Goal: Complete application form: Complete application form

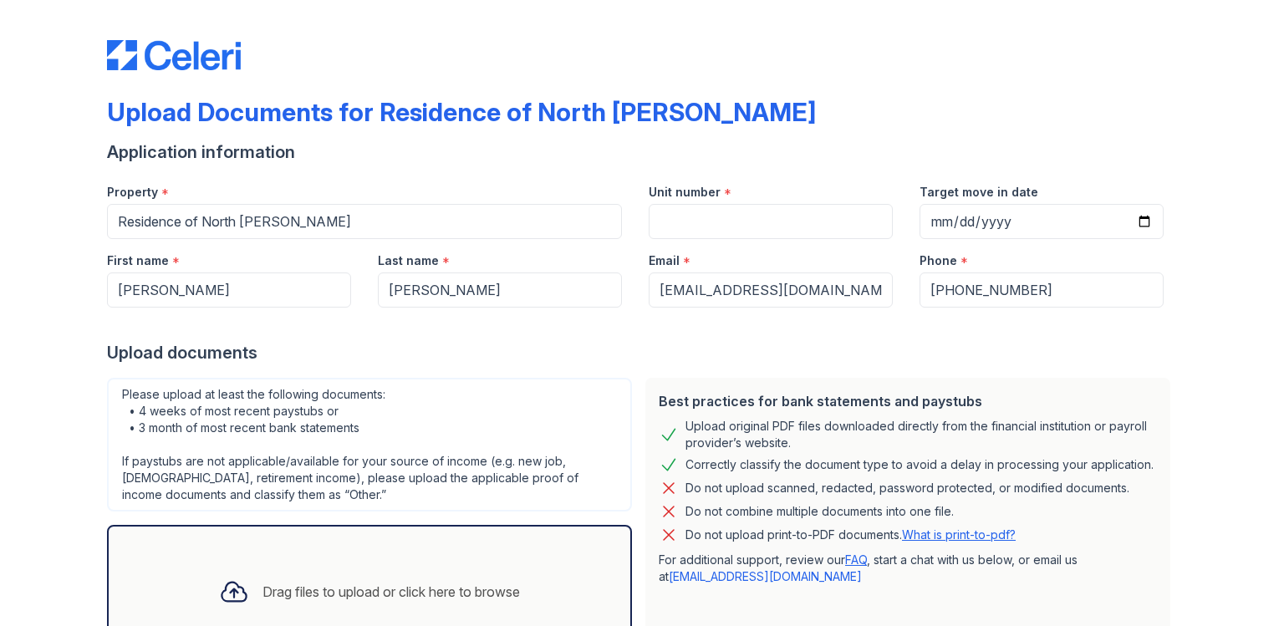
scroll to position [135, 0]
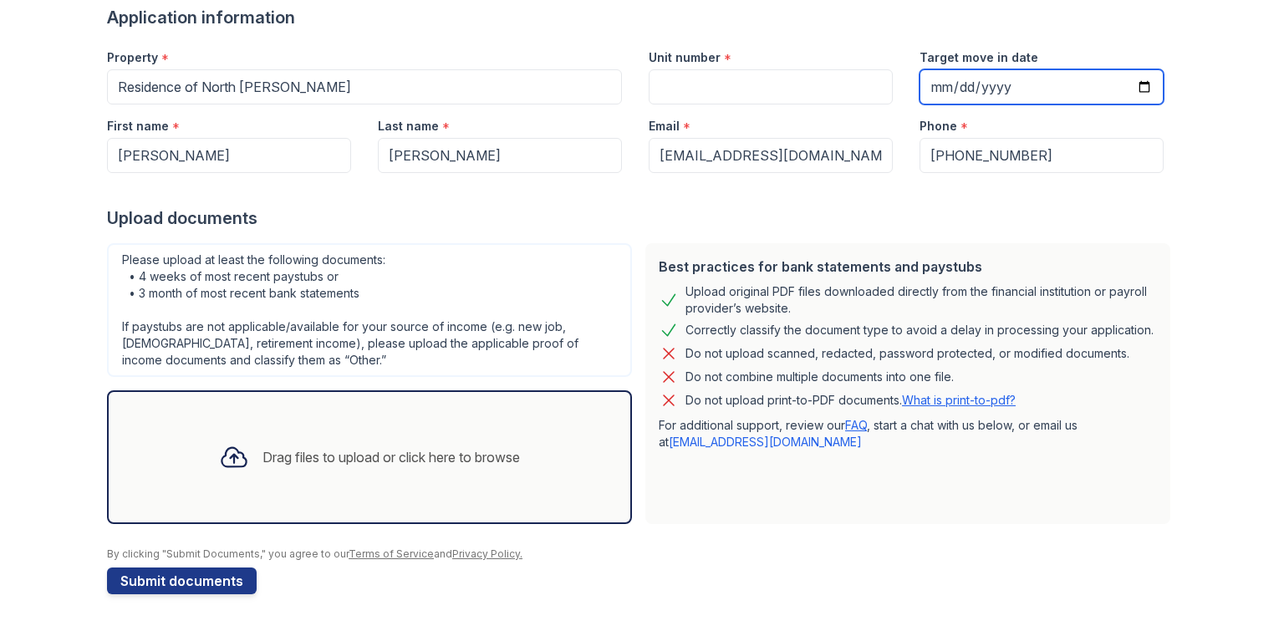
click at [932, 88] on input "Target move in date" at bounding box center [1042, 86] width 244 height 35
type input "[DATE]"
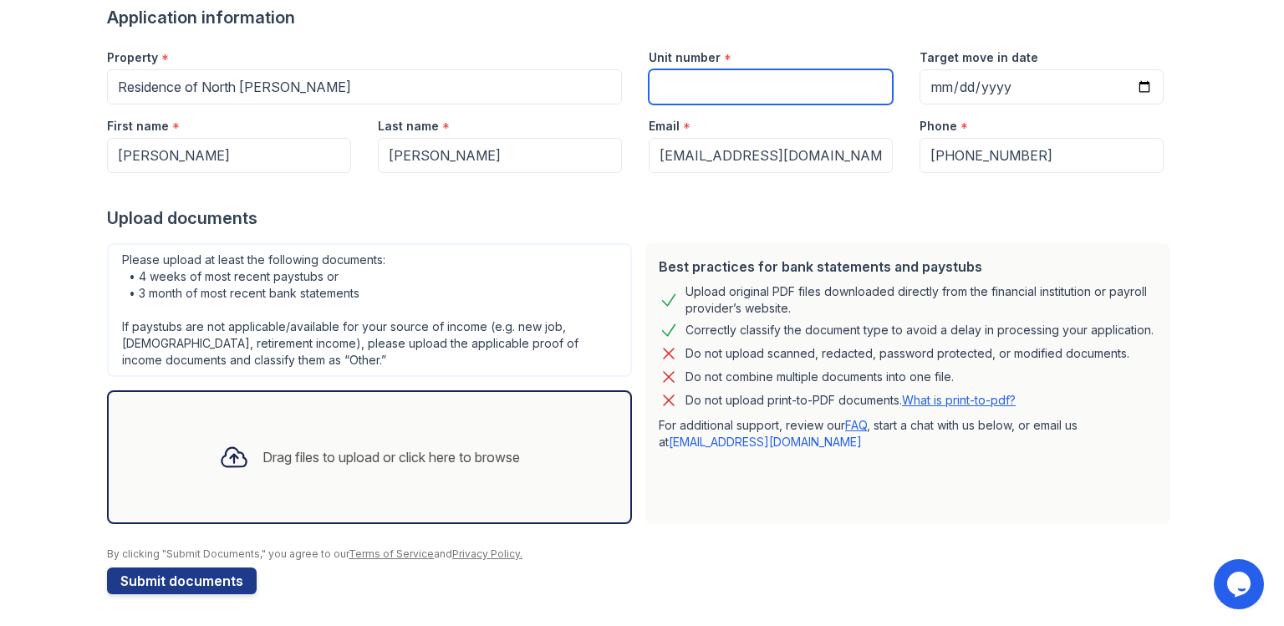
click at [712, 79] on input "Unit number" at bounding box center [771, 86] width 244 height 35
type input "1633"
click at [376, 444] on div "Drag files to upload or click here to browse" at bounding box center [370, 457] width 328 height 57
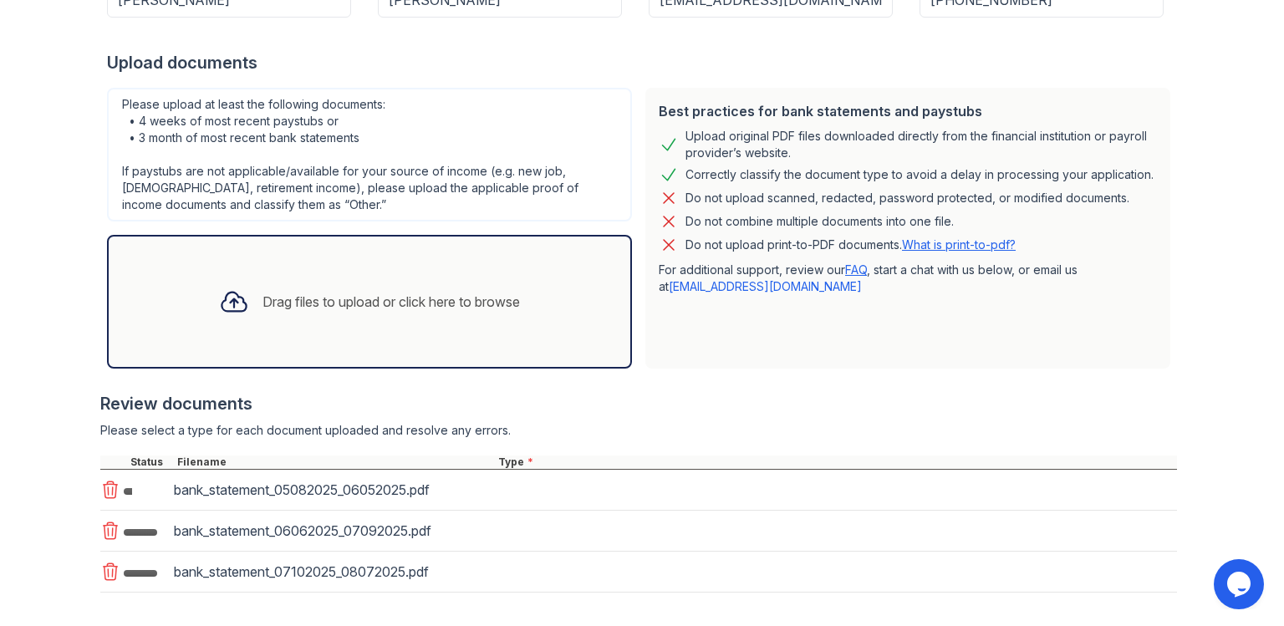
scroll to position [368, 0]
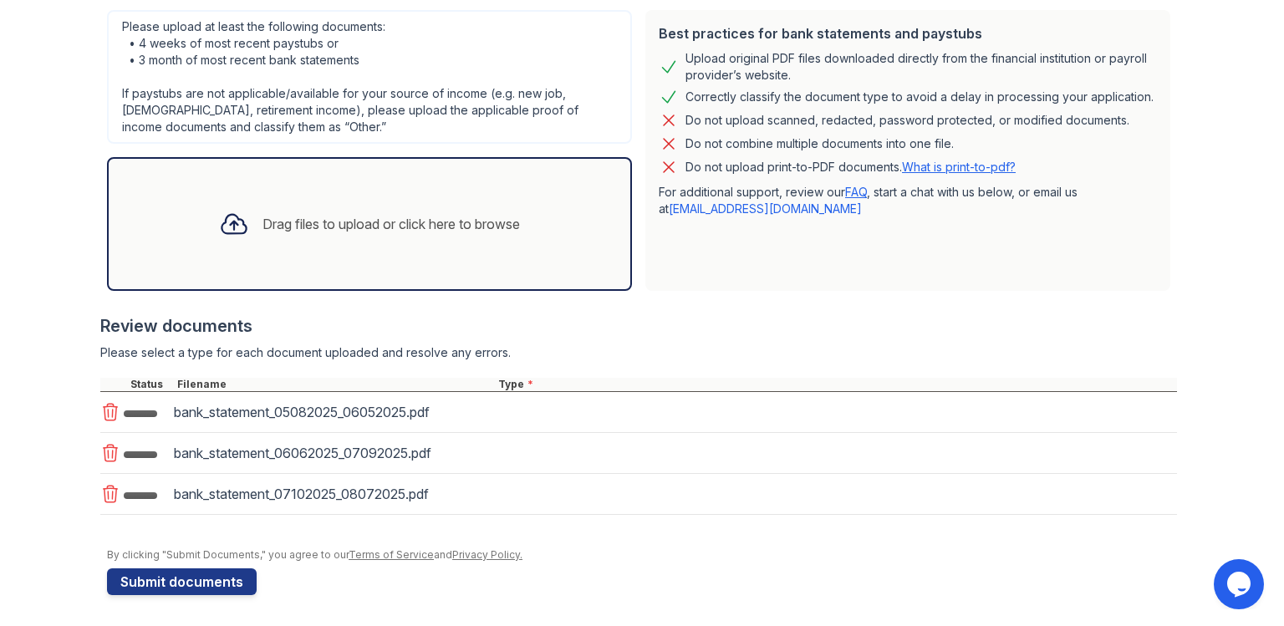
click at [456, 208] on div "Drag files to upload or click here to browse" at bounding box center [370, 224] width 328 height 57
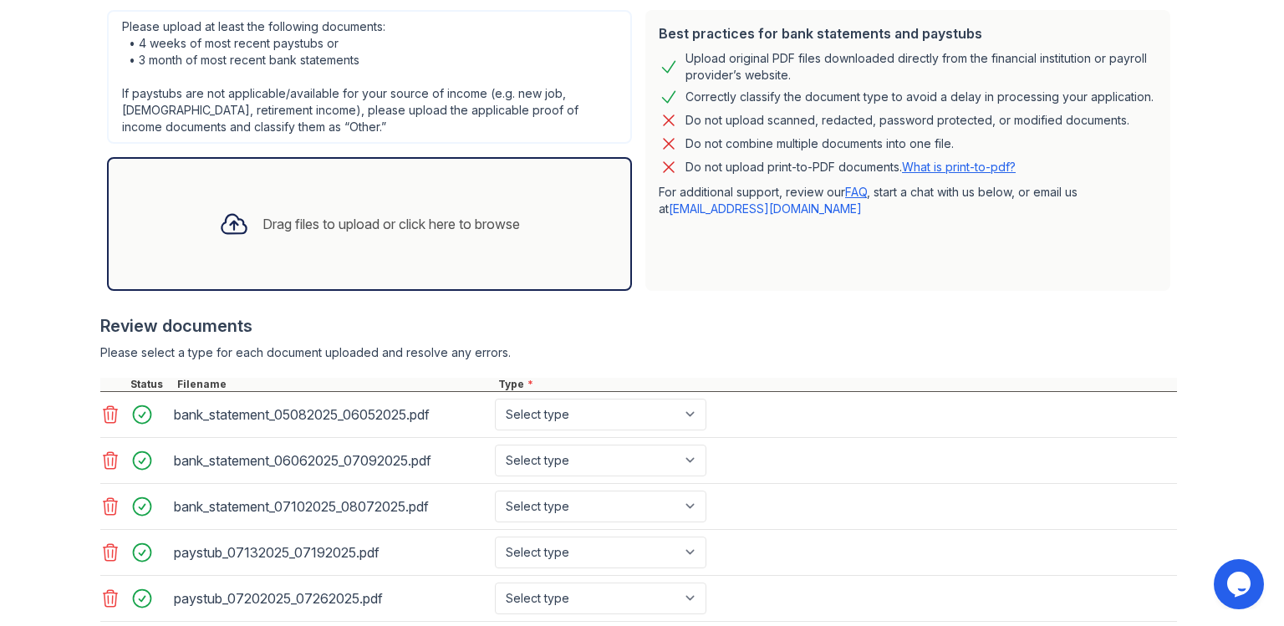
scroll to position [555, 0]
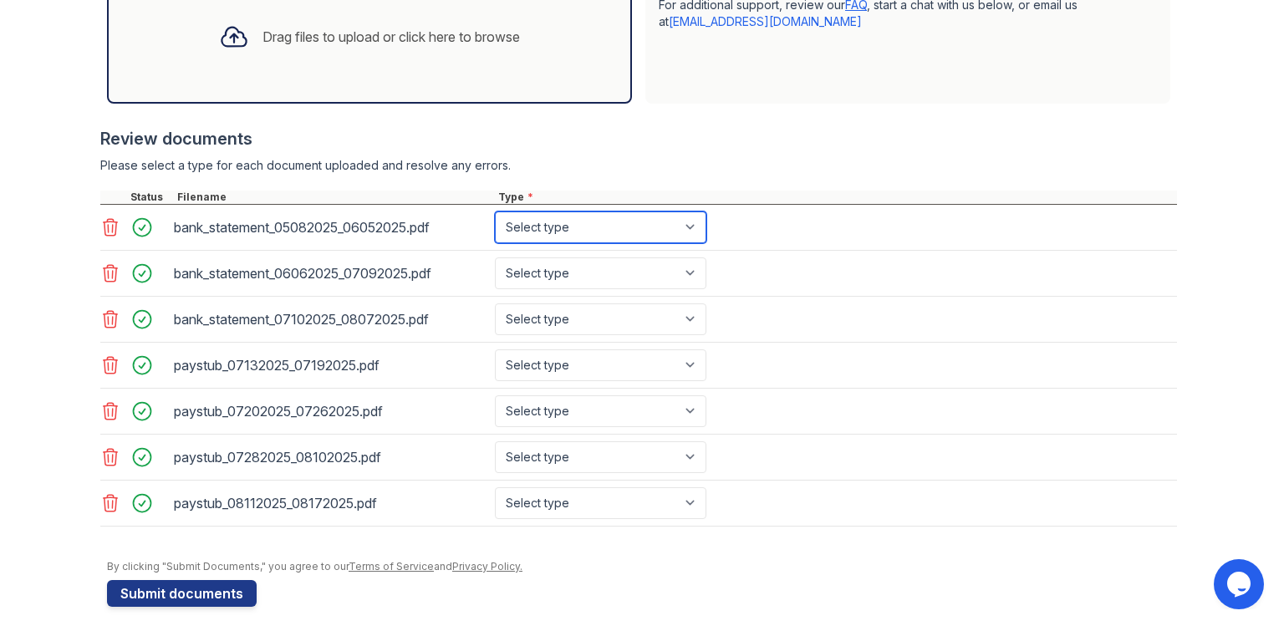
click at [495, 212] on select "Select type Paystub Bank Statement Offer Letter Tax Documents Benefit Award Let…" at bounding box center [601, 228] width 212 height 32
select select "bank_statement"
click option "Bank Statement" at bounding box center [0, 0] width 0 height 0
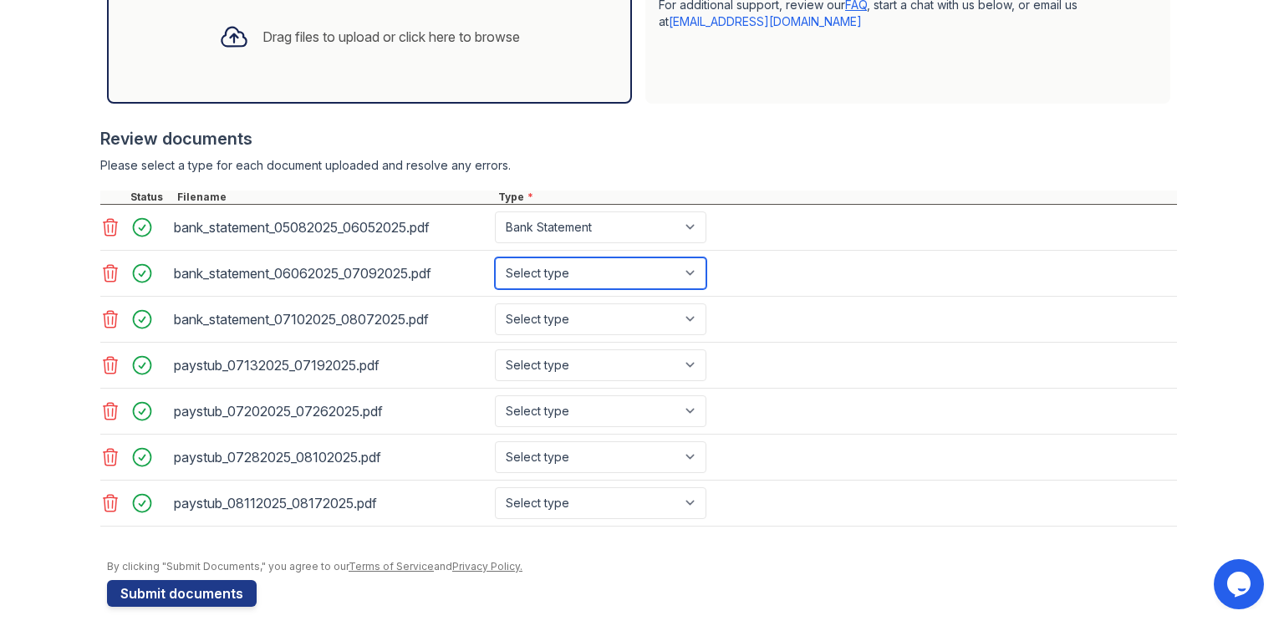
click at [495, 258] on select "Select type Paystub Bank Statement Offer Letter Tax Documents Benefit Award Let…" at bounding box center [601, 274] width 212 height 32
select select "bank_statement"
click option "Bank Statement" at bounding box center [0, 0] width 0 height 0
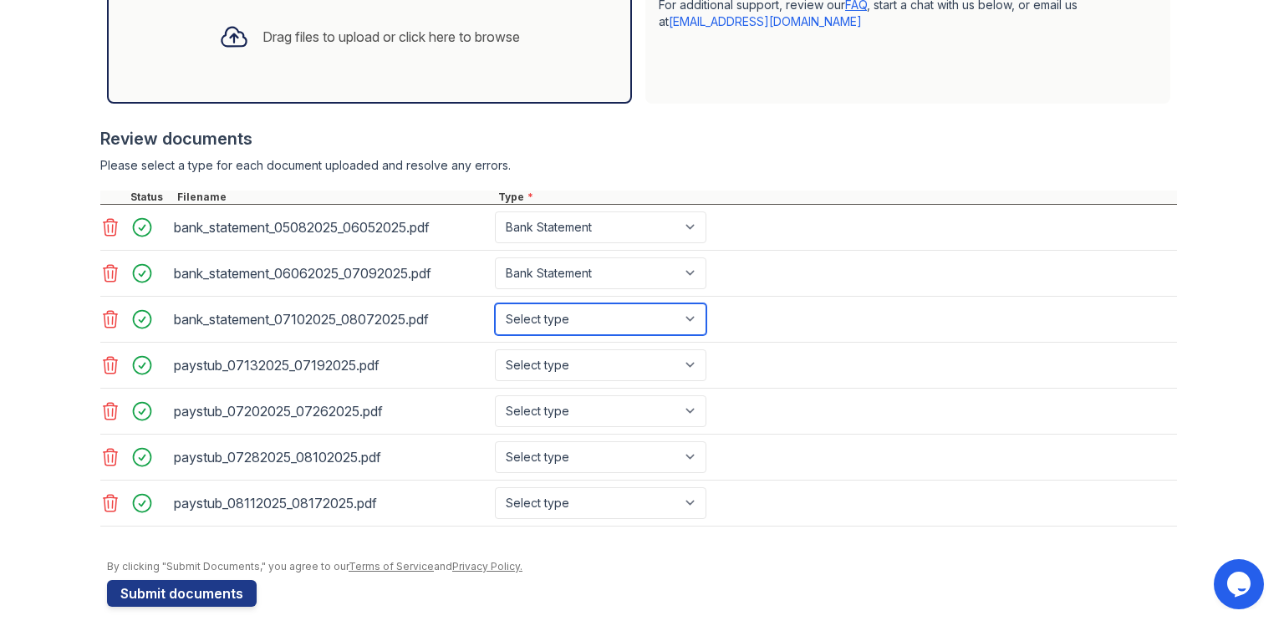
click at [495, 303] on select "Select type Paystub Bank Statement Offer Letter Tax Documents Benefit Award Let…" at bounding box center [601, 319] width 212 height 32
select select "bank_statement"
click option "Bank Statement" at bounding box center [0, 0] width 0 height 0
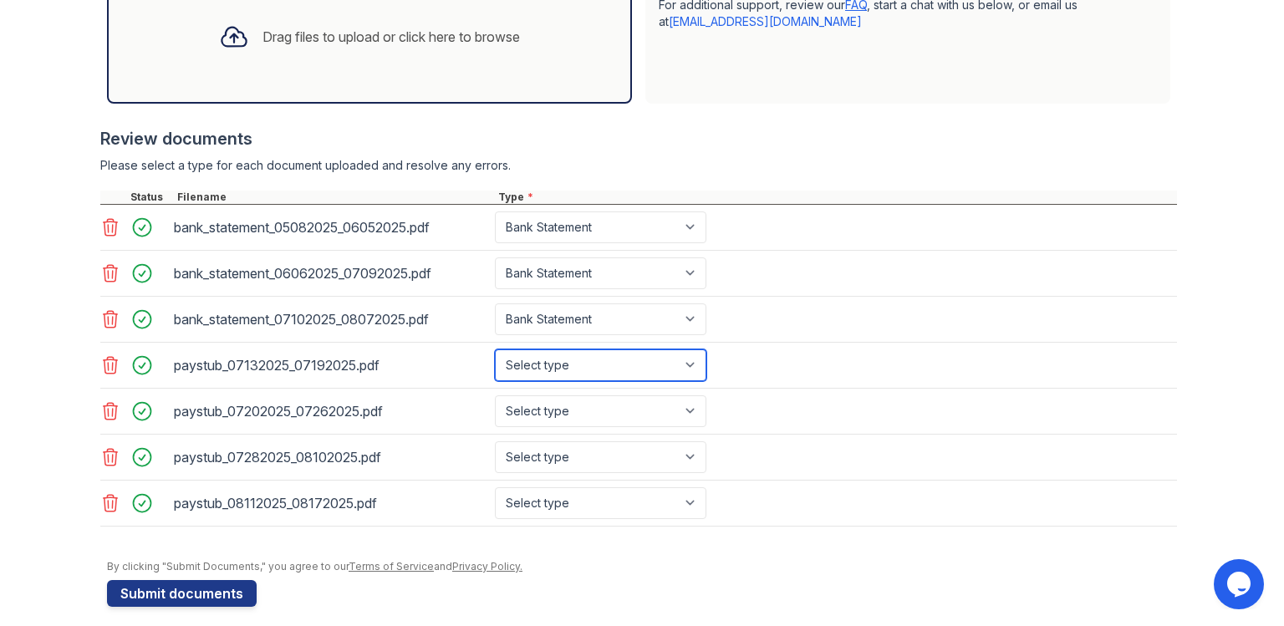
click at [495, 349] on select "Select type Paystub Bank Statement Offer Letter Tax Documents Benefit Award Let…" at bounding box center [601, 365] width 212 height 32
select select "paystub"
click option "Paystub" at bounding box center [0, 0] width 0 height 0
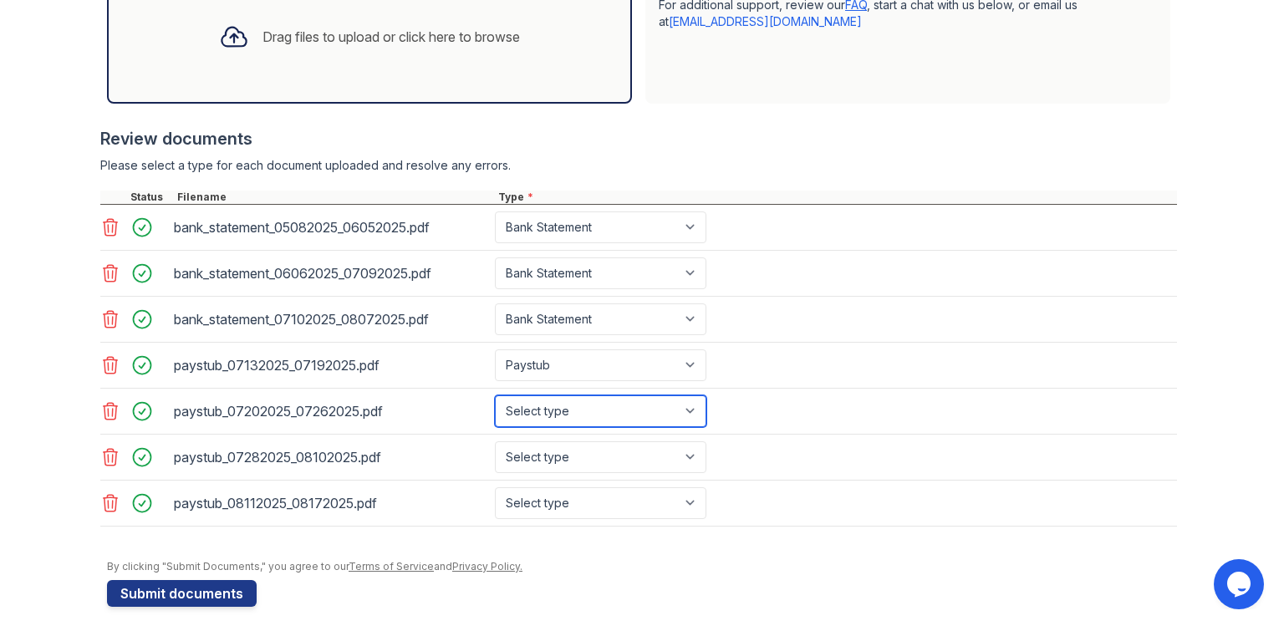
click at [495, 395] on select "Select type Paystub Bank Statement Offer Letter Tax Documents Benefit Award Let…" at bounding box center [601, 411] width 212 height 32
select select "paystub"
click option "Paystub" at bounding box center [0, 0] width 0 height 0
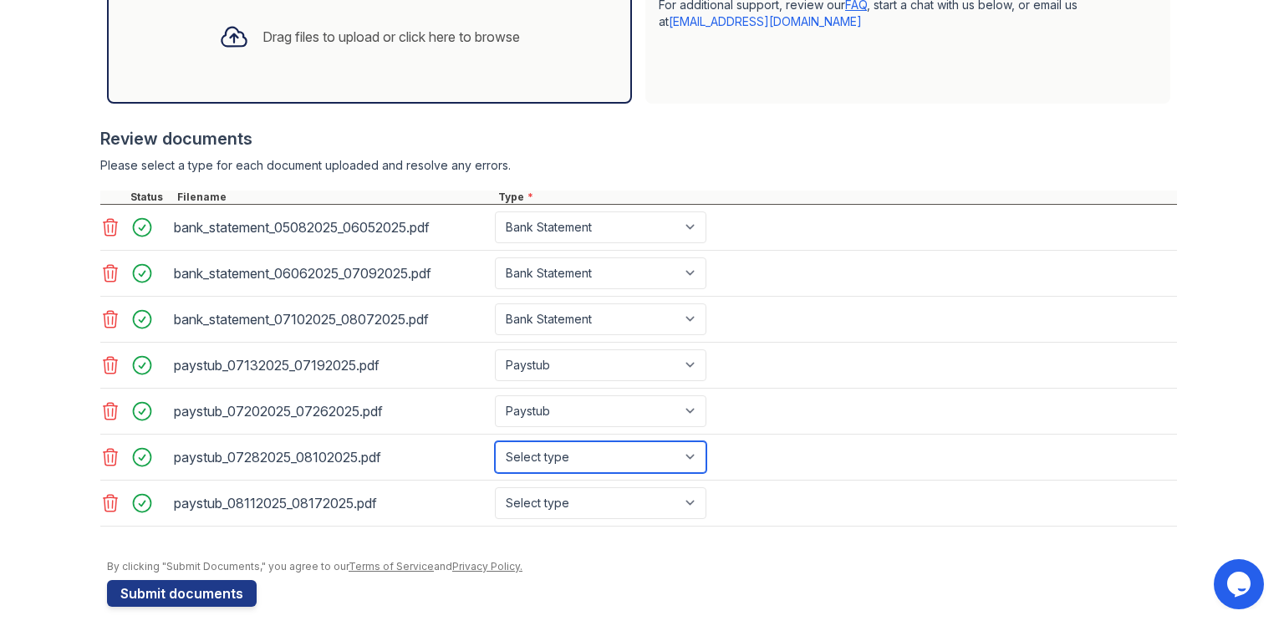
click at [495, 441] on select "Select type Paystub Bank Statement Offer Letter Tax Documents Benefit Award Let…" at bounding box center [601, 457] width 212 height 32
select select "paystub"
click option "Paystub" at bounding box center [0, 0] width 0 height 0
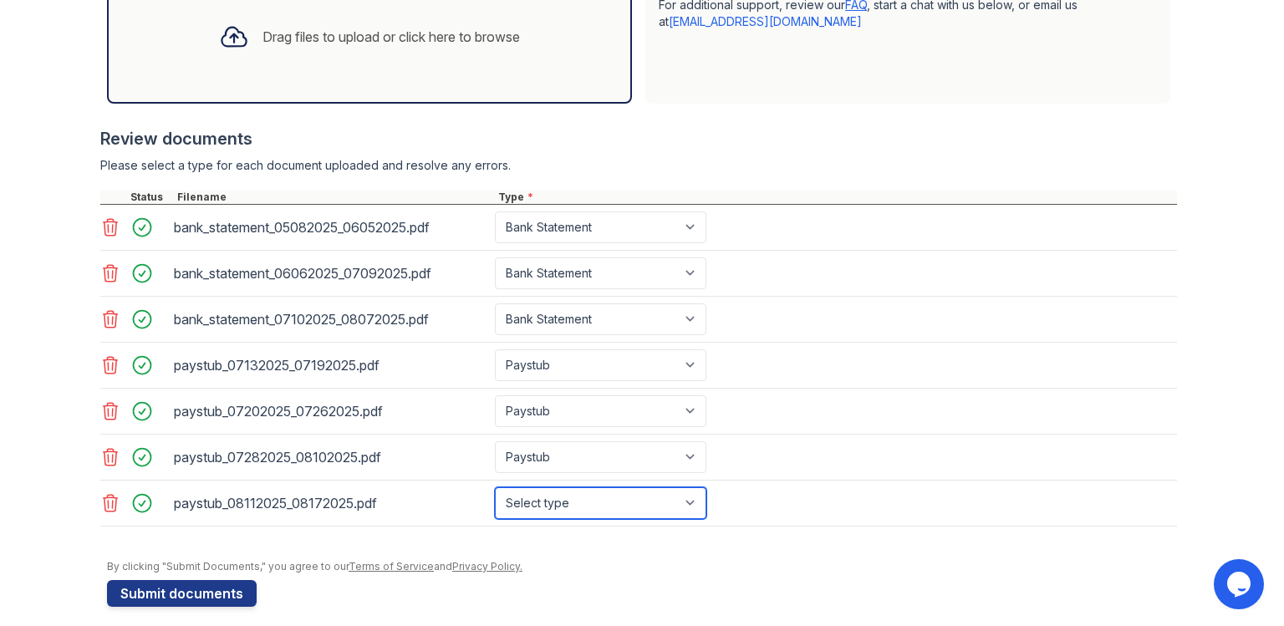
click at [495, 487] on select "Select type Paystub Bank Statement Offer Letter Tax Documents Benefit Award Let…" at bounding box center [601, 503] width 212 height 32
select select "paystub"
click option "Paystub" at bounding box center [0, 0] width 0 height 0
click at [1246, 125] on main "Upload Documents for Residence of North [PERSON_NAME] Application information P…" at bounding box center [642, 313] width 1284 height 626
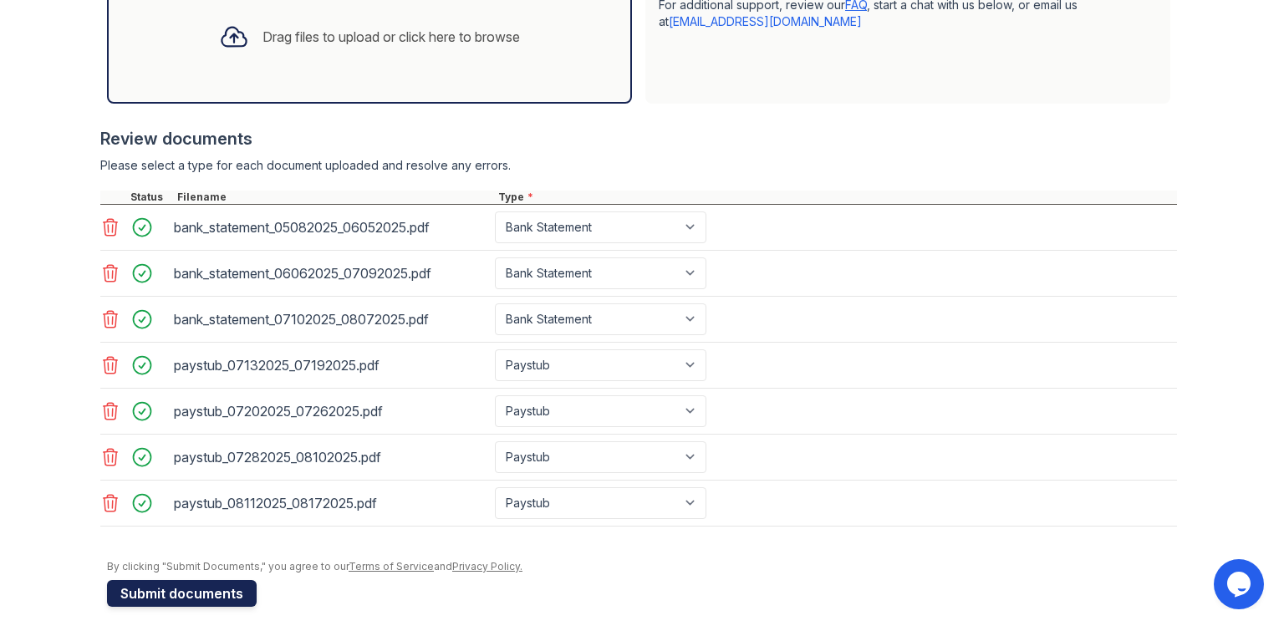
click at [186, 585] on button "Submit documents" at bounding box center [182, 593] width 150 height 27
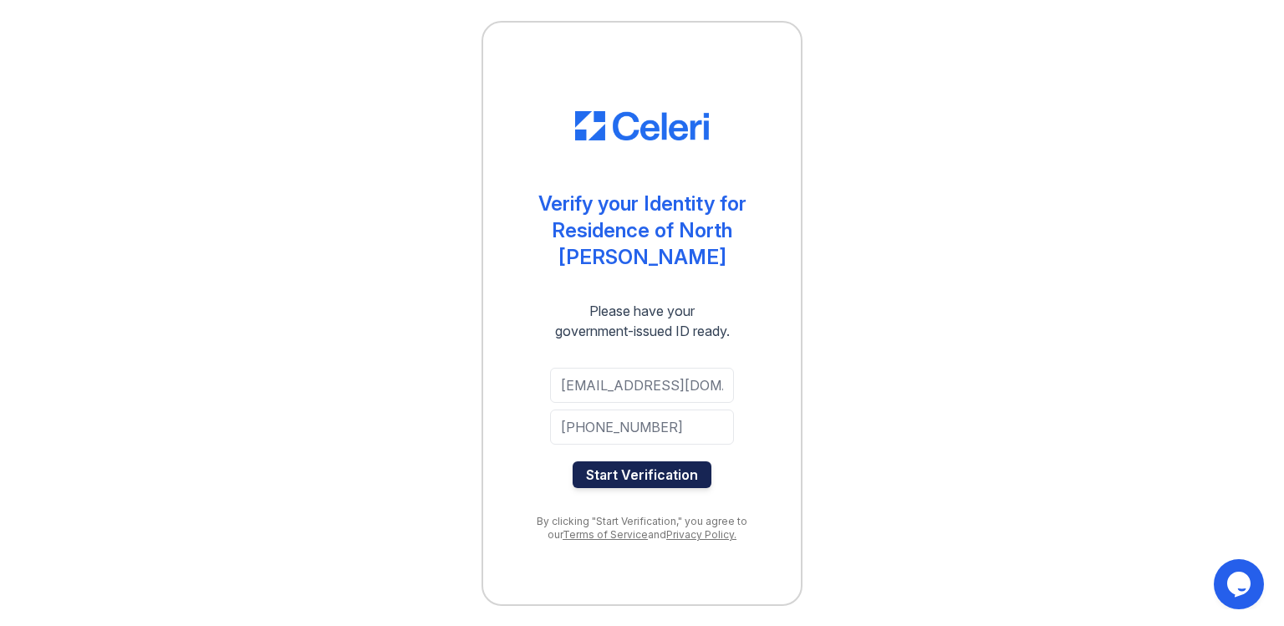
click at [660, 472] on button "Start Verification" at bounding box center [642, 475] width 139 height 27
